Goal: Task Accomplishment & Management: Manage account settings

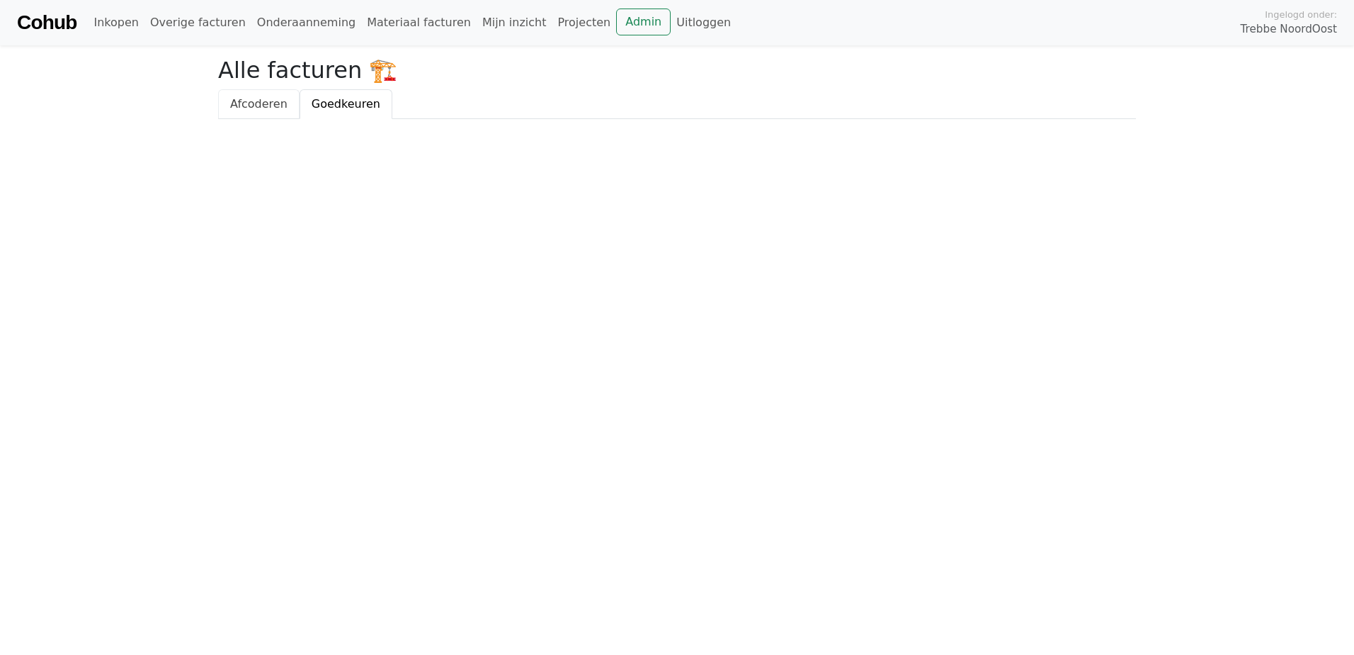
click at [251, 110] on span "Afcoderen" at bounding box center [258, 103] width 57 height 13
click at [341, 107] on span "Goedkeuren" at bounding box center [346, 103] width 69 height 13
